Goal: Find specific page/section: Find specific page/section

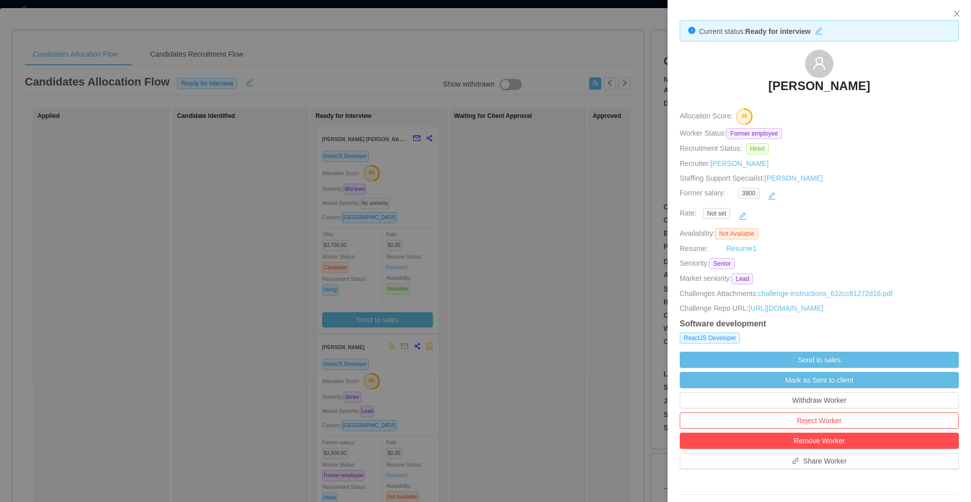
scroll to position [107, 0]
click at [955, 13] on icon "icon: close" at bounding box center [957, 14] width 8 height 8
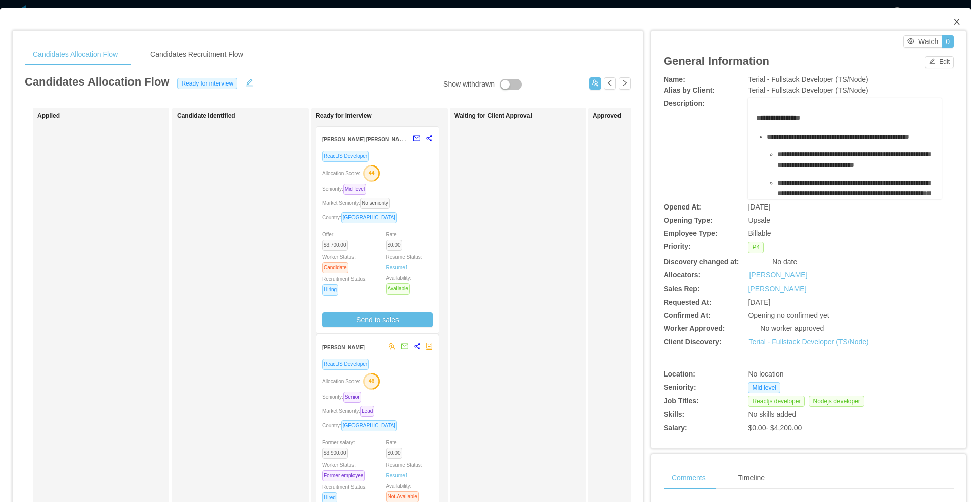
click at [953, 23] on icon "icon: close" at bounding box center [957, 22] width 8 height 8
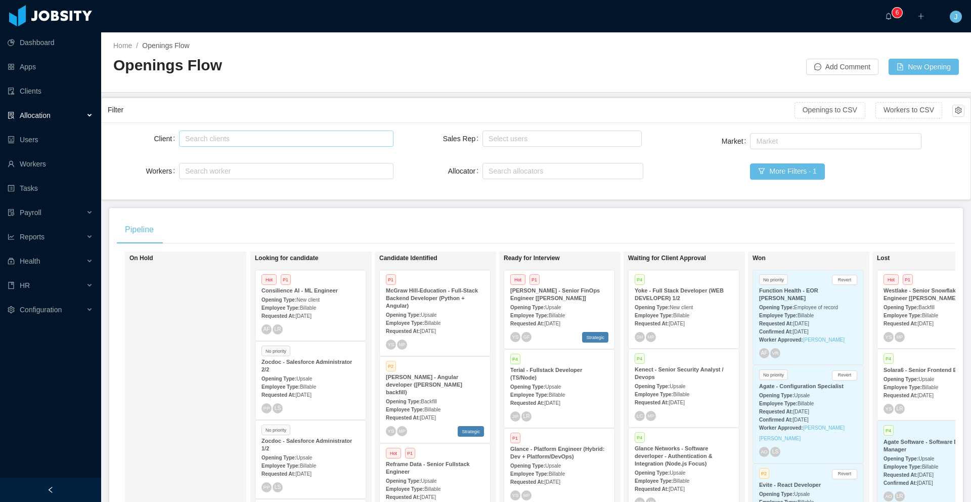
click at [266, 136] on div "Search clients" at bounding box center [283, 139] width 197 height 10
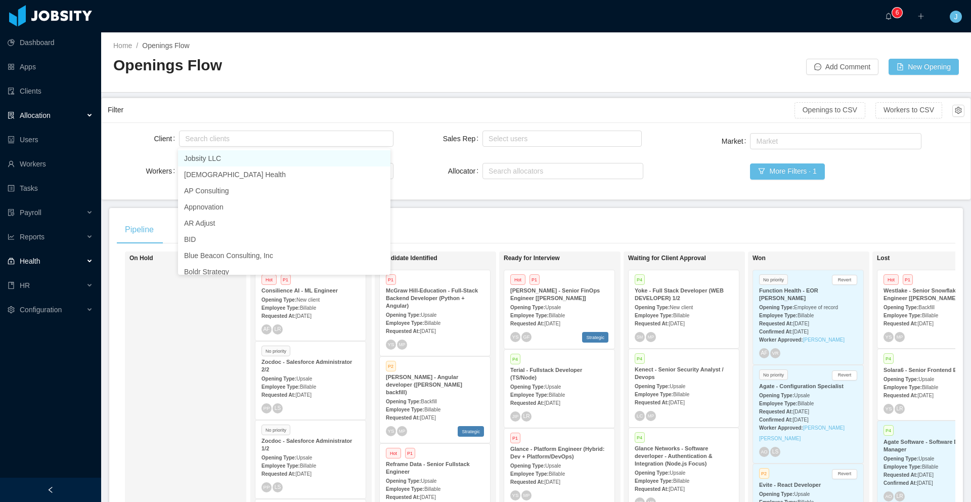
click at [71, 261] on div "Health" at bounding box center [50, 261] width 101 height 20
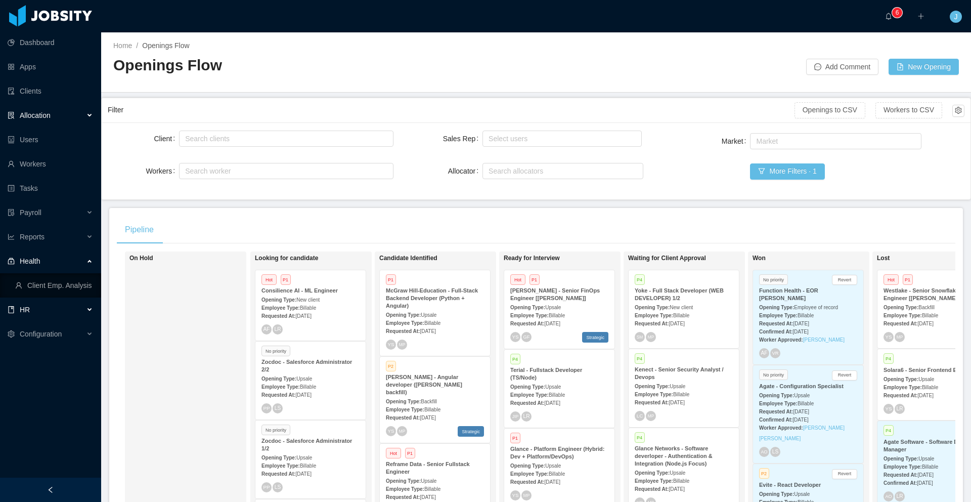
click at [65, 310] on div "HR" at bounding box center [50, 309] width 101 height 20
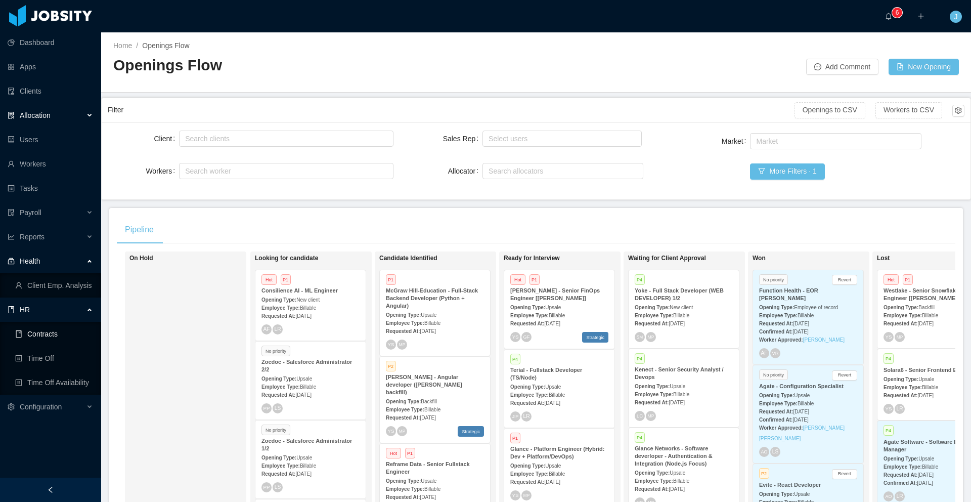
click at [62, 338] on link "Contracts" at bounding box center [54, 334] width 78 height 20
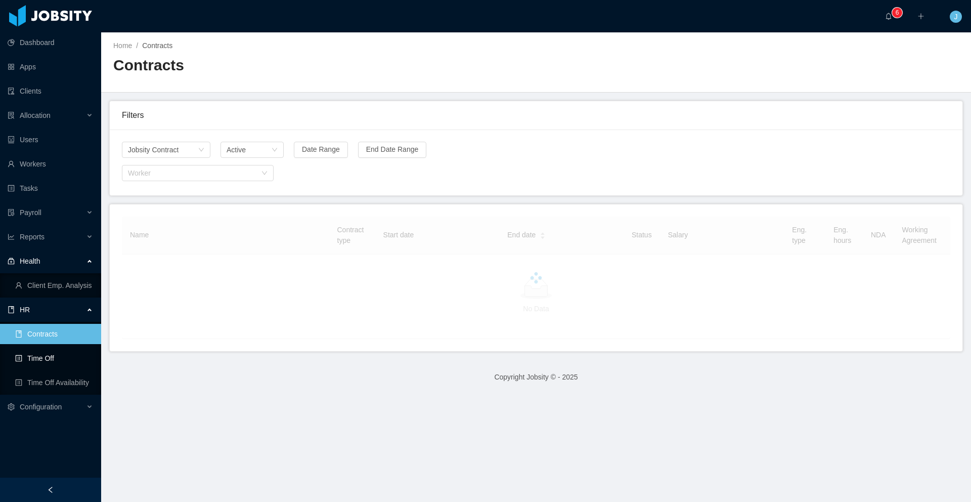
click at [55, 358] on link "Time Off" at bounding box center [54, 358] width 78 height 20
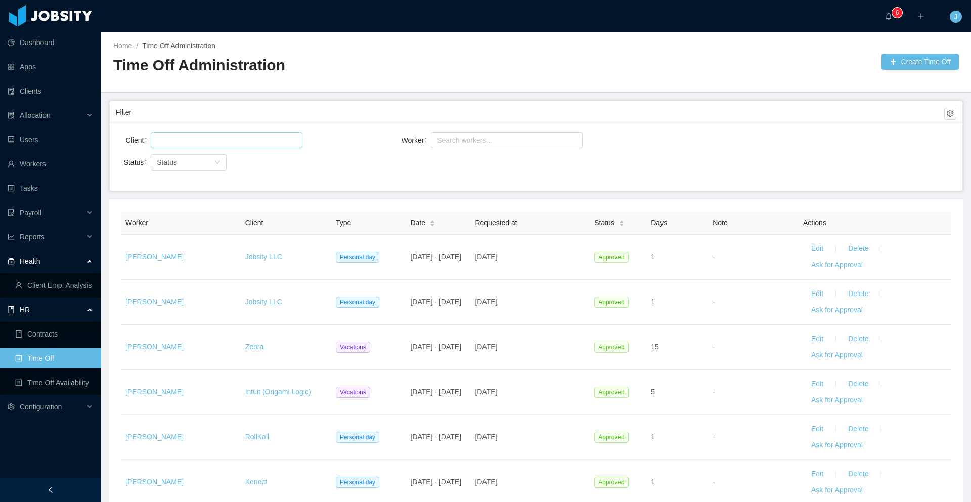
click at [209, 142] on div at bounding box center [225, 140] width 143 height 15
type input "**"
click at [217, 160] on li "BP Logix" at bounding box center [226, 160] width 152 height 16
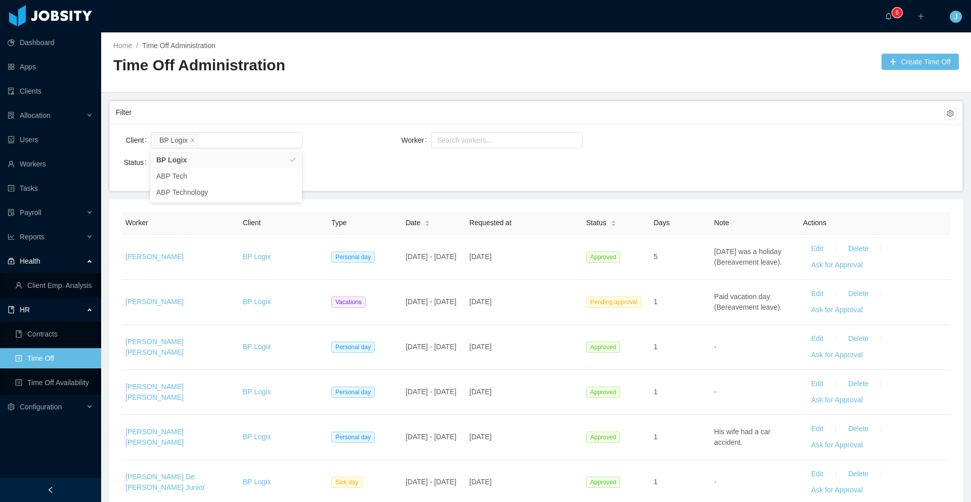
click at [391, 173] on div "Status Status" at bounding box center [256, 168] width 280 height 32
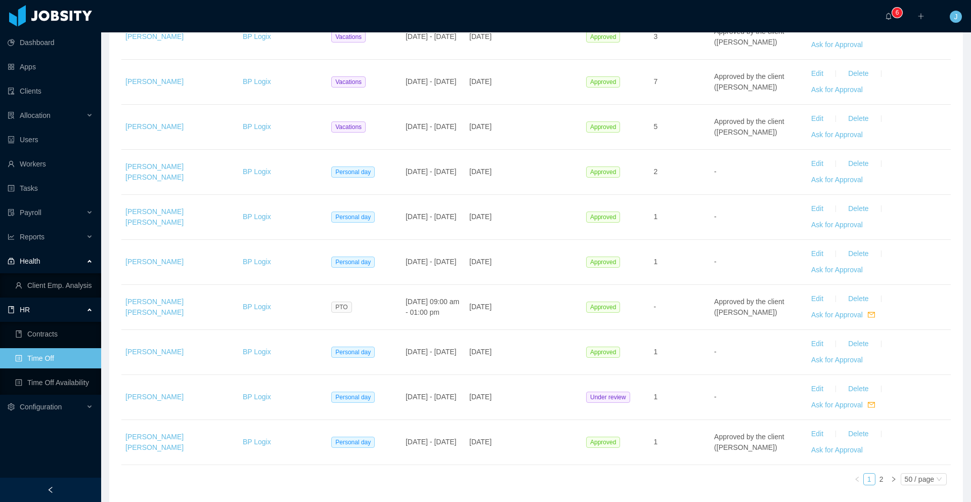
scroll to position [2068, 0]
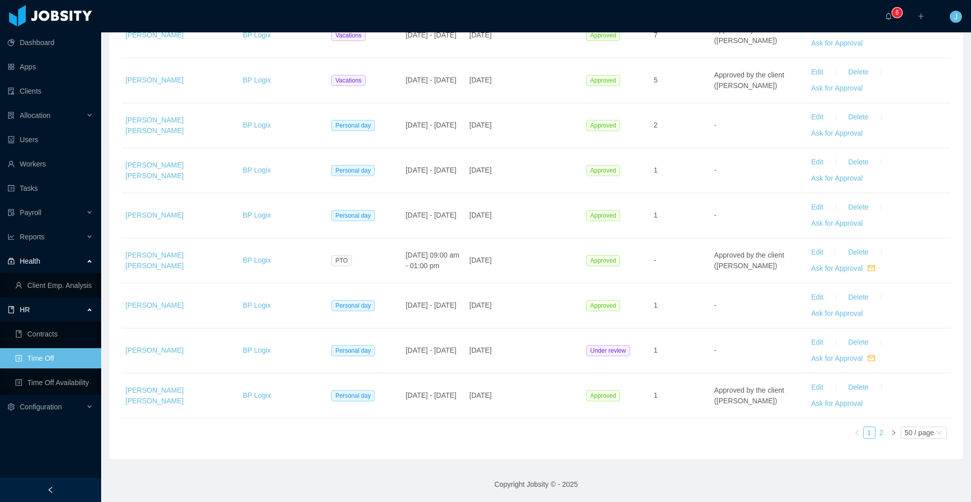
click at [876, 430] on link "2" at bounding box center [881, 432] width 11 height 11
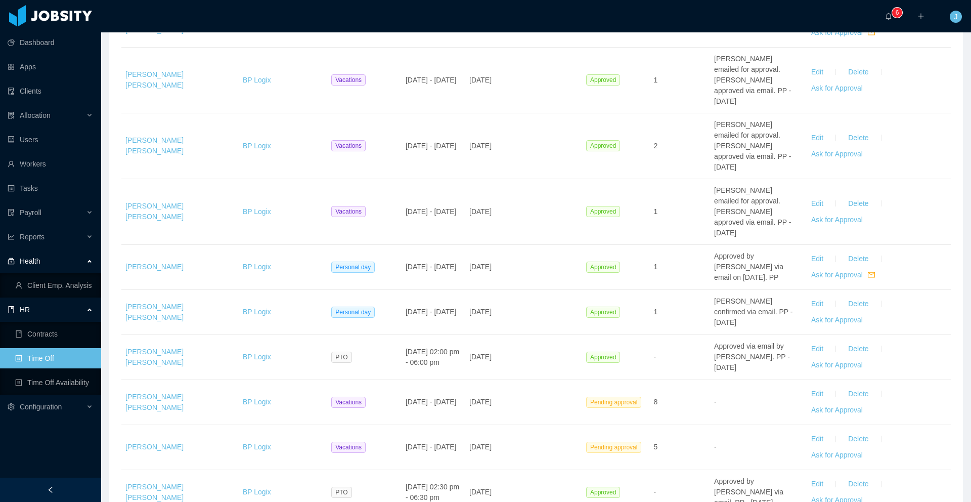
scroll to position [1906, 0]
